Goal: Book appointment/travel/reservation

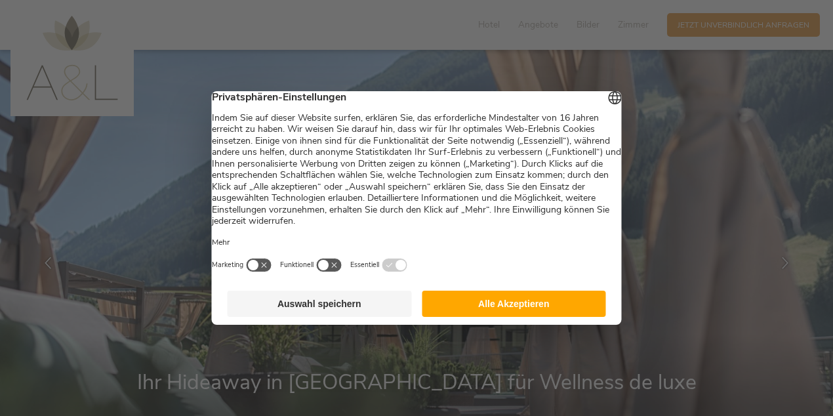
click at [515, 309] on button "Alle Akzeptieren" at bounding box center [514, 303] width 184 height 26
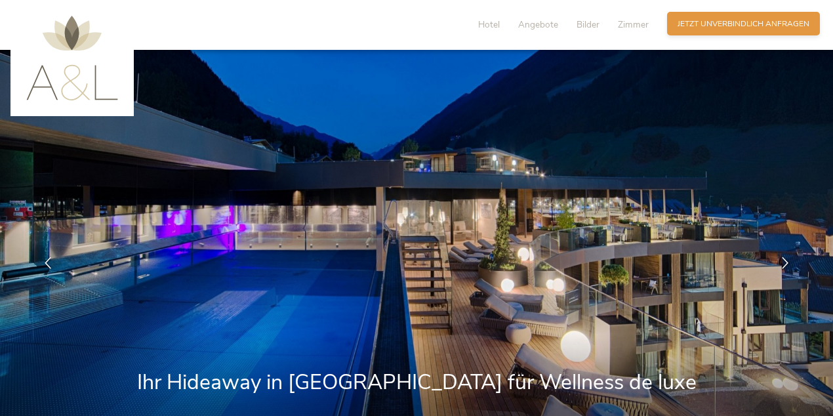
click at [738, 26] on span "Jetzt unverbindlich anfragen" at bounding box center [743, 23] width 132 height 11
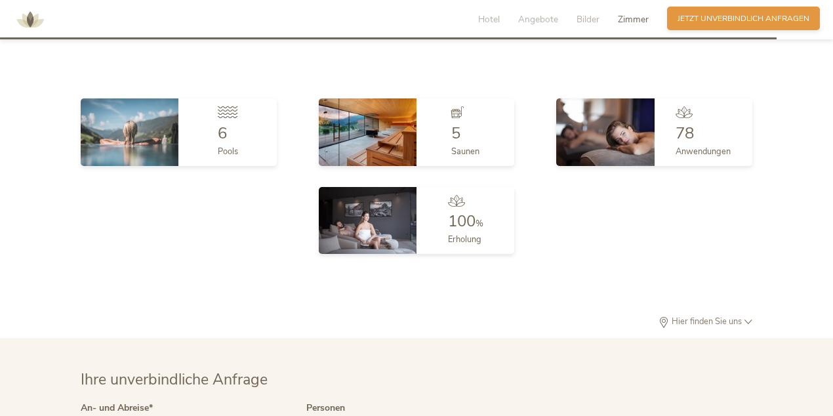
scroll to position [3303, 0]
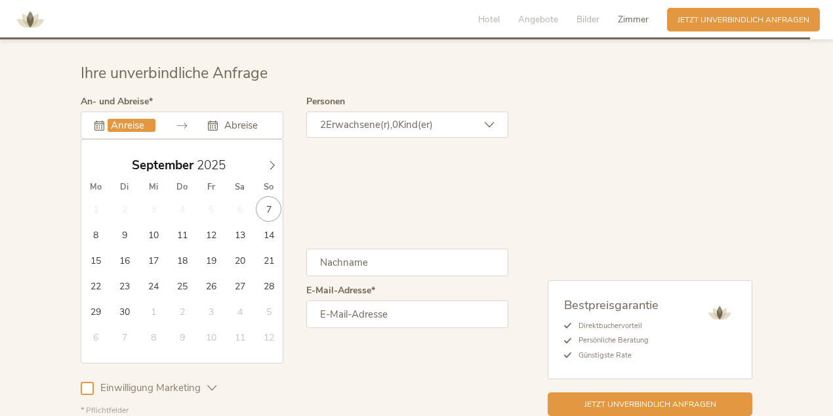
click at [118, 119] on input "text" at bounding box center [132, 125] width 48 height 13
click at [270, 161] on icon at bounding box center [271, 165] width 9 height 9
type input "08.10.2025"
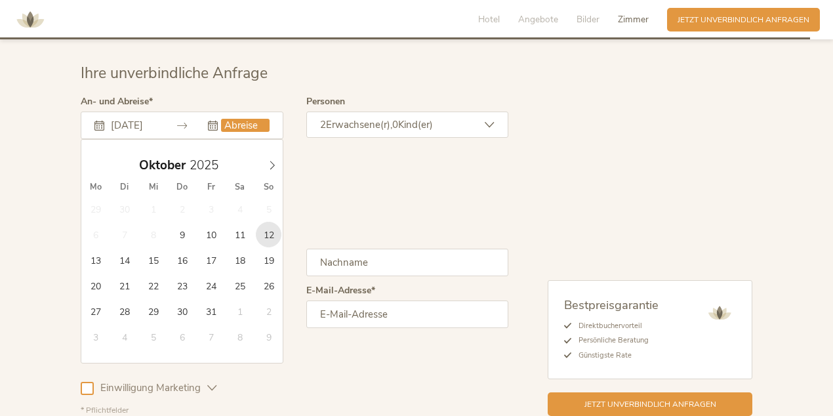
type input "12.10.2025"
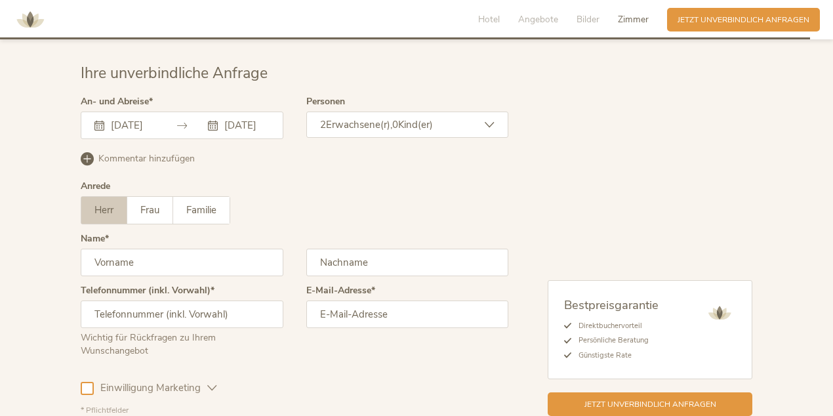
click at [488, 120] on icon at bounding box center [490, 125] width 10 height 10
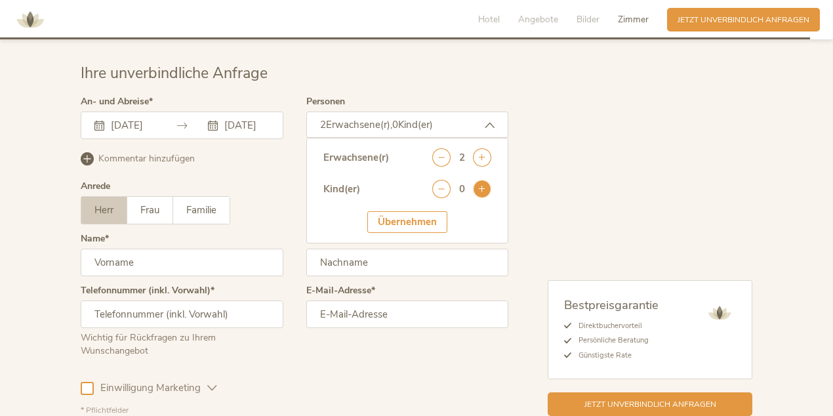
click at [483, 180] on icon at bounding box center [482, 189] width 18 height 18
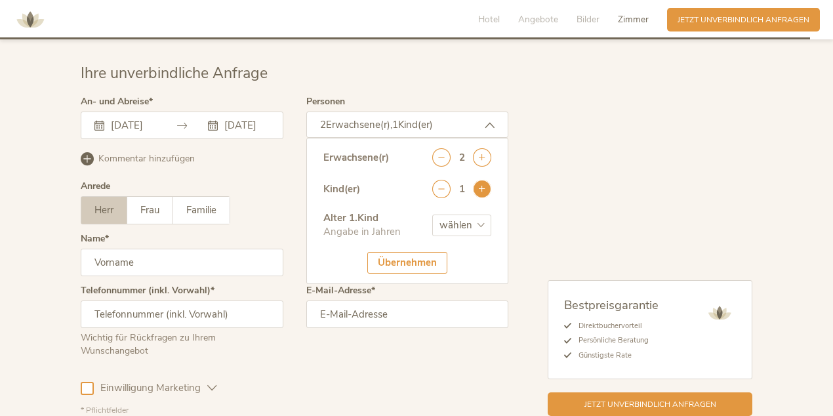
click at [483, 180] on icon at bounding box center [482, 189] width 18 height 18
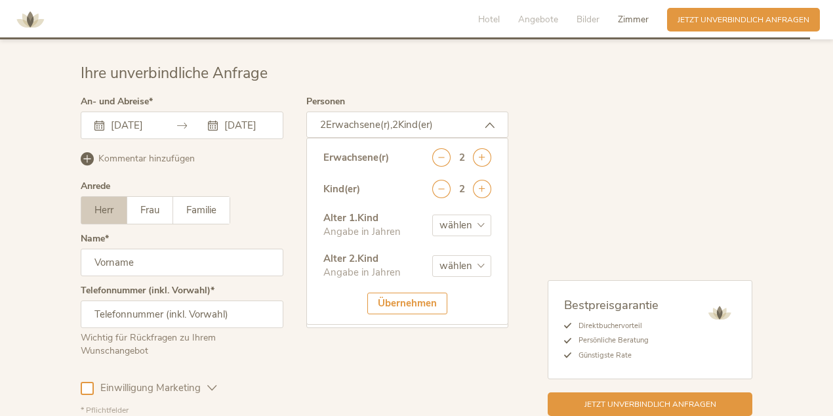
select select "15"
select select "12"
click at [405, 294] on div "Übernehmen" at bounding box center [407, 303] width 80 height 22
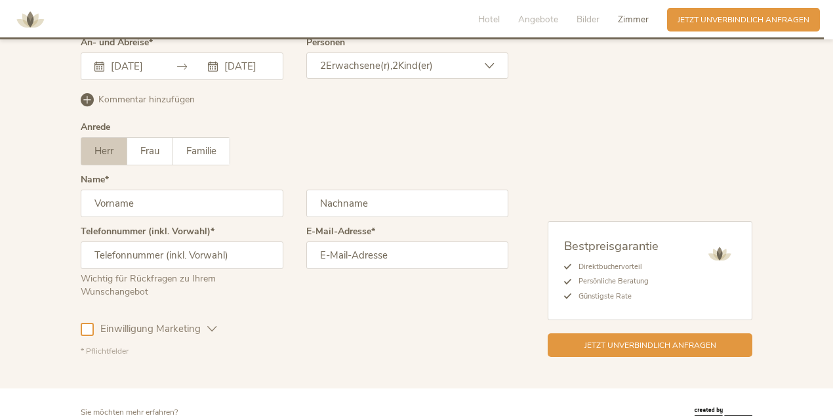
scroll to position [3375, 0]
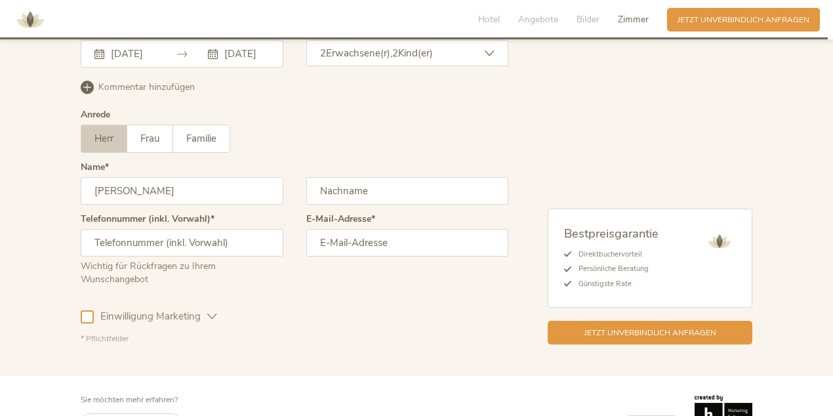
type input "Patrick"
type input "Rüedi"
type input "patrickrueedi@mac.com"
click at [395, 277] on div "E-Mail-Adresse patrickrueedi@mac.com" at bounding box center [407, 254] width 203 height 81
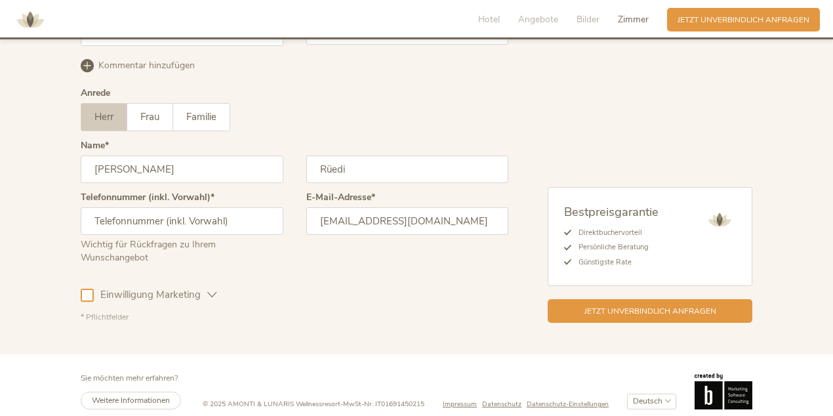
scroll to position [3396, 0]
click at [93, 289] on div at bounding box center [87, 295] width 13 height 13
click at [87, 291] on icon at bounding box center [87, 295] width 9 height 9
click at [646, 305] on span "Jetzt unverbindlich anfragen" at bounding box center [650, 310] width 132 height 11
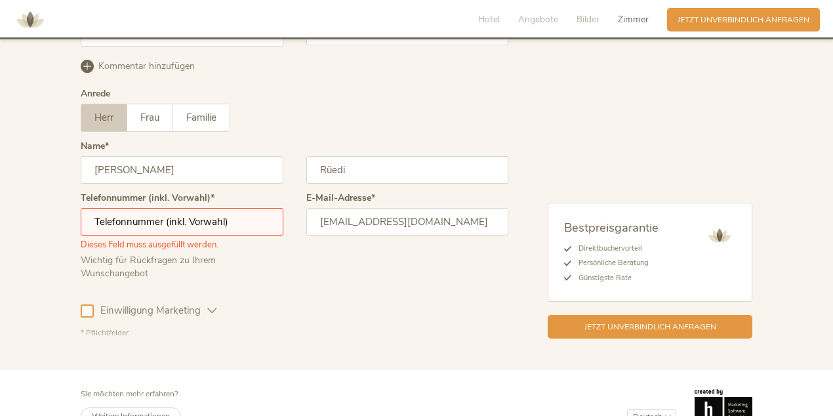
scroll to position [3411, 0]
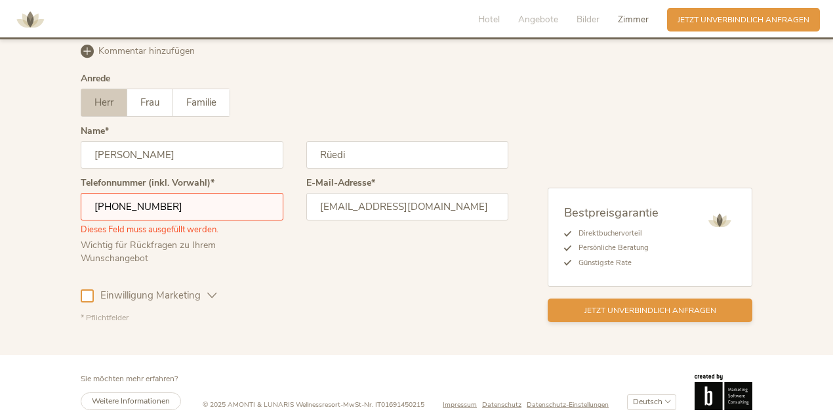
type input "+41765854432"
click at [659, 305] on span "Jetzt unverbindlich anfragen" at bounding box center [650, 310] width 132 height 11
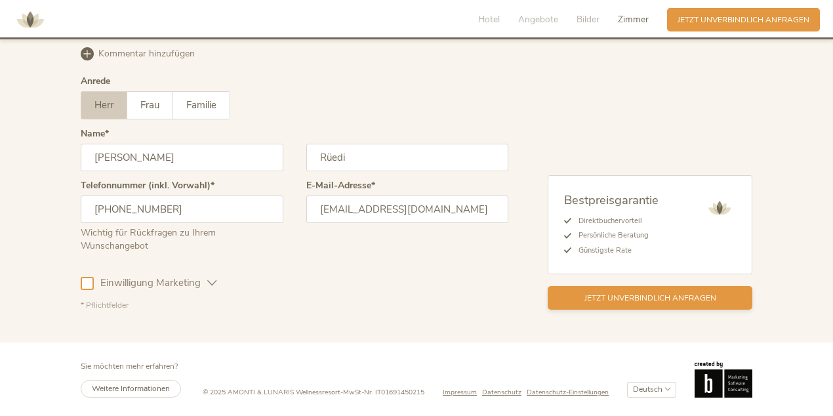
scroll to position [3396, 0]
